Goal: Check status

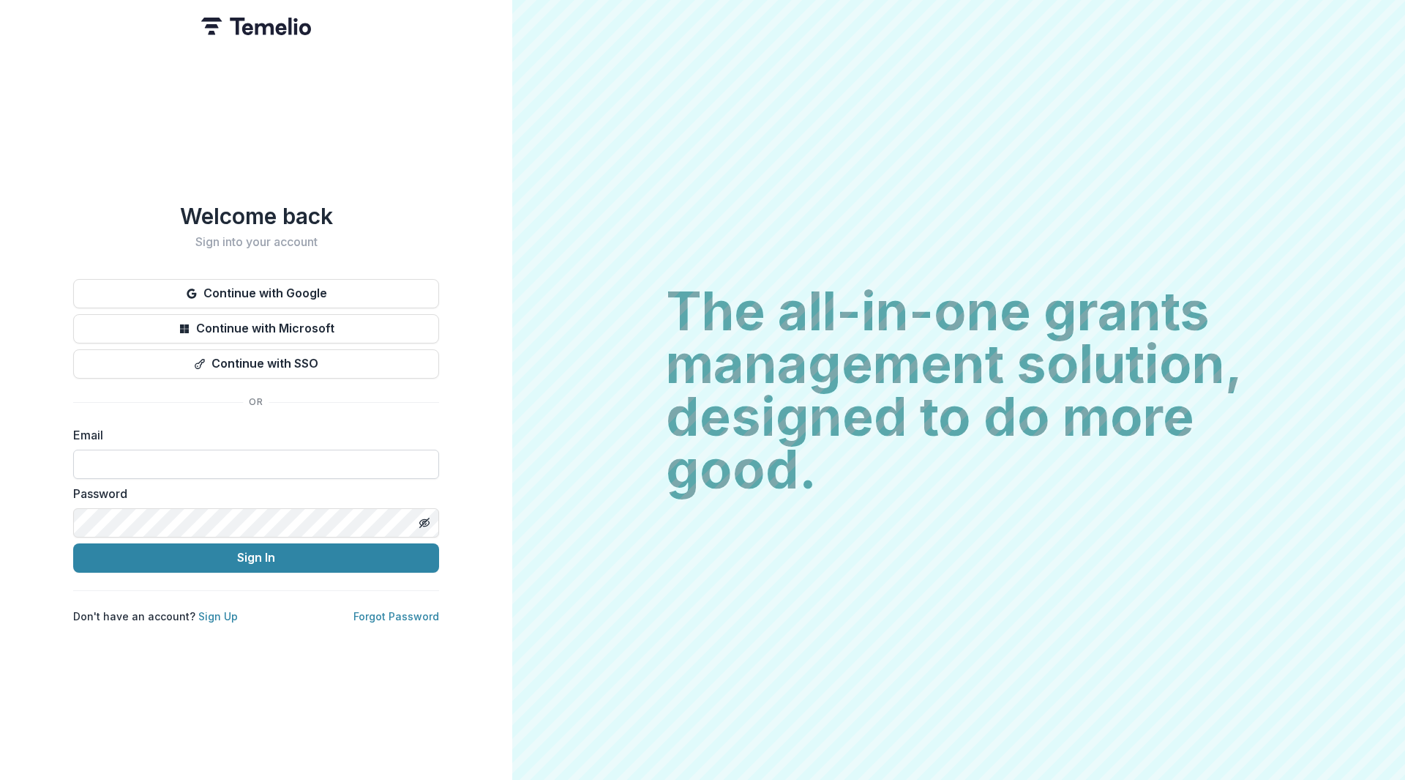
click at [211, 451] on input at bounding box center [256, 463] width 366 height 29
type input "**********"
click at [208, 555] on button "Sign In" at bounding box center [256, 557] width 366 height 29
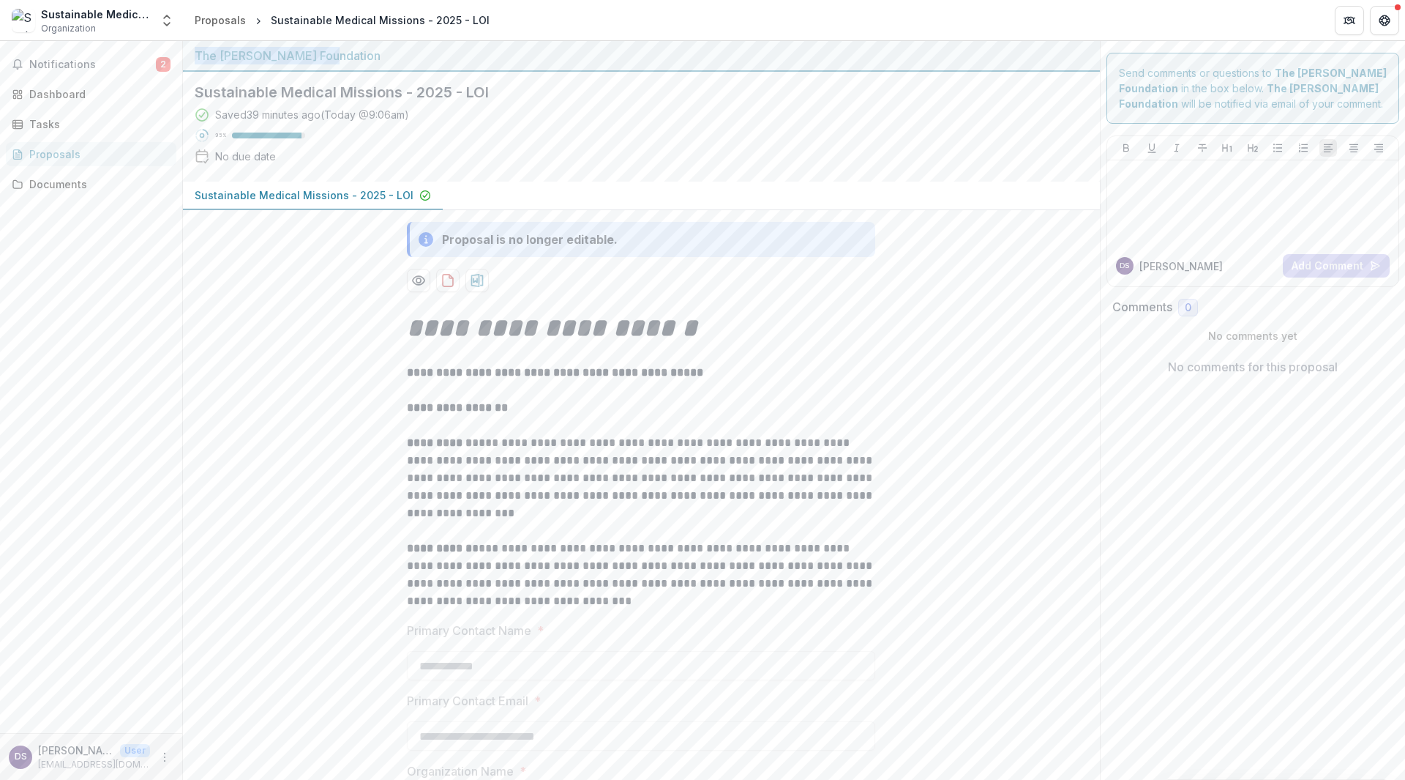
drag, startPoint x: 321, startPoint y: 53, endPoint x: 202, endPoint y: 66, distance: 119.3
click at [190, 62] on div "The [PERSON_NAME] Foundation" at bounding box center [641, 56] width 917 height 31
copy div "The [PERSON_NAME] Foundation"
